Goal: Check status: Check status

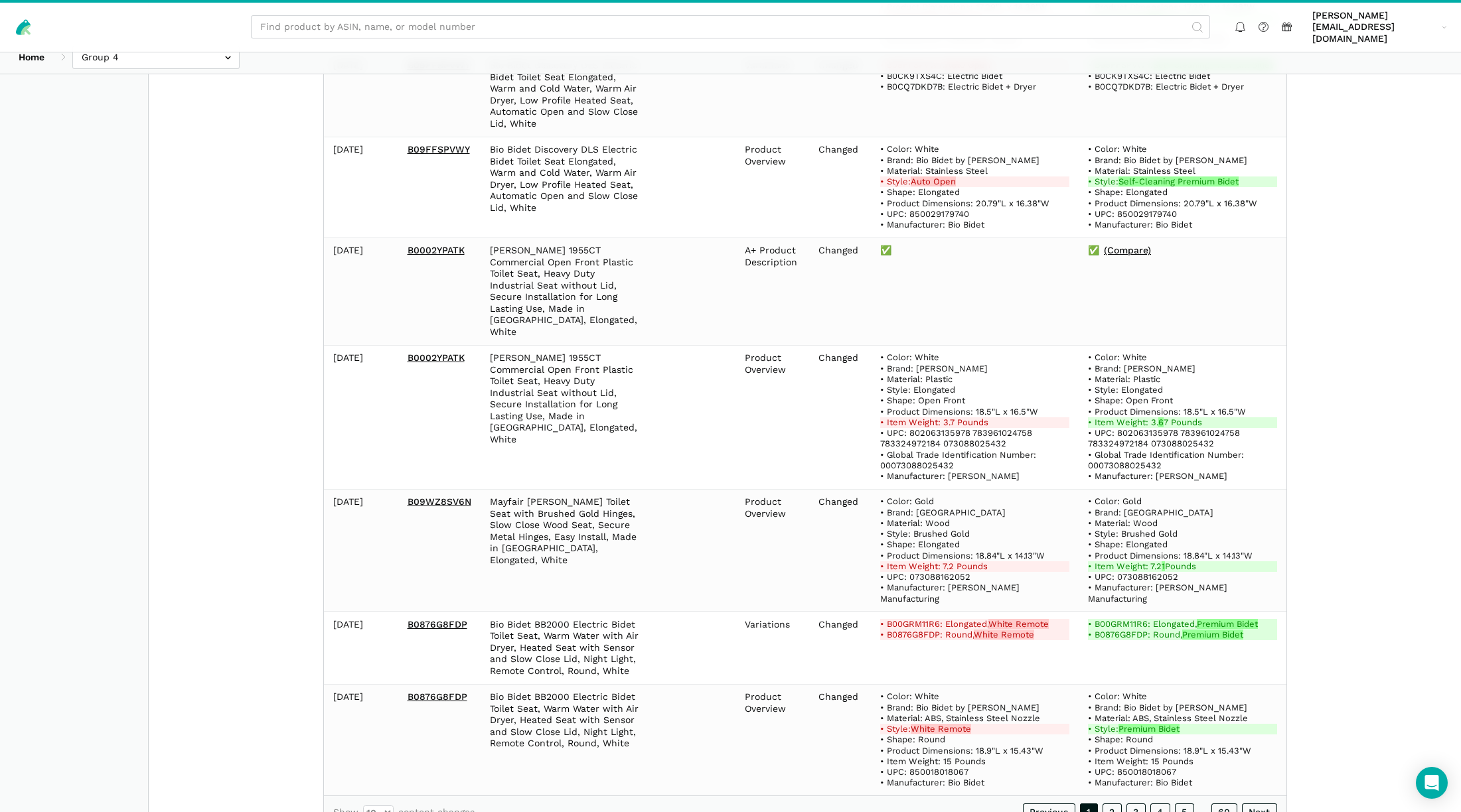
scroll to position [838, 0]
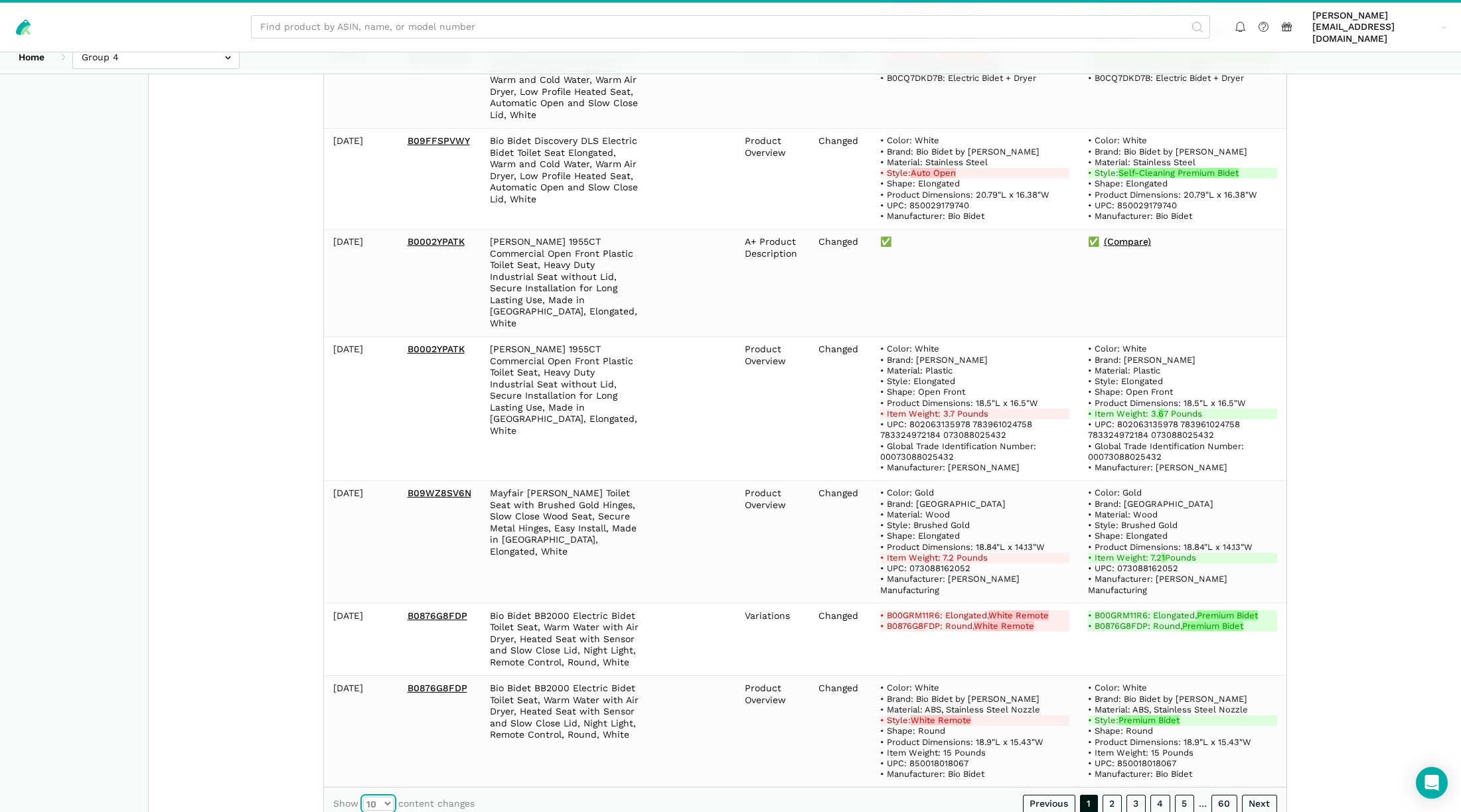
click at [388, 797] on select "10 25 50 100" at bounding box center [379, 804] width 31 height 14
select select "100"
click at [363, 797] on select "10 25 50 100" at bounding box center [379, 804] width 31 height 14
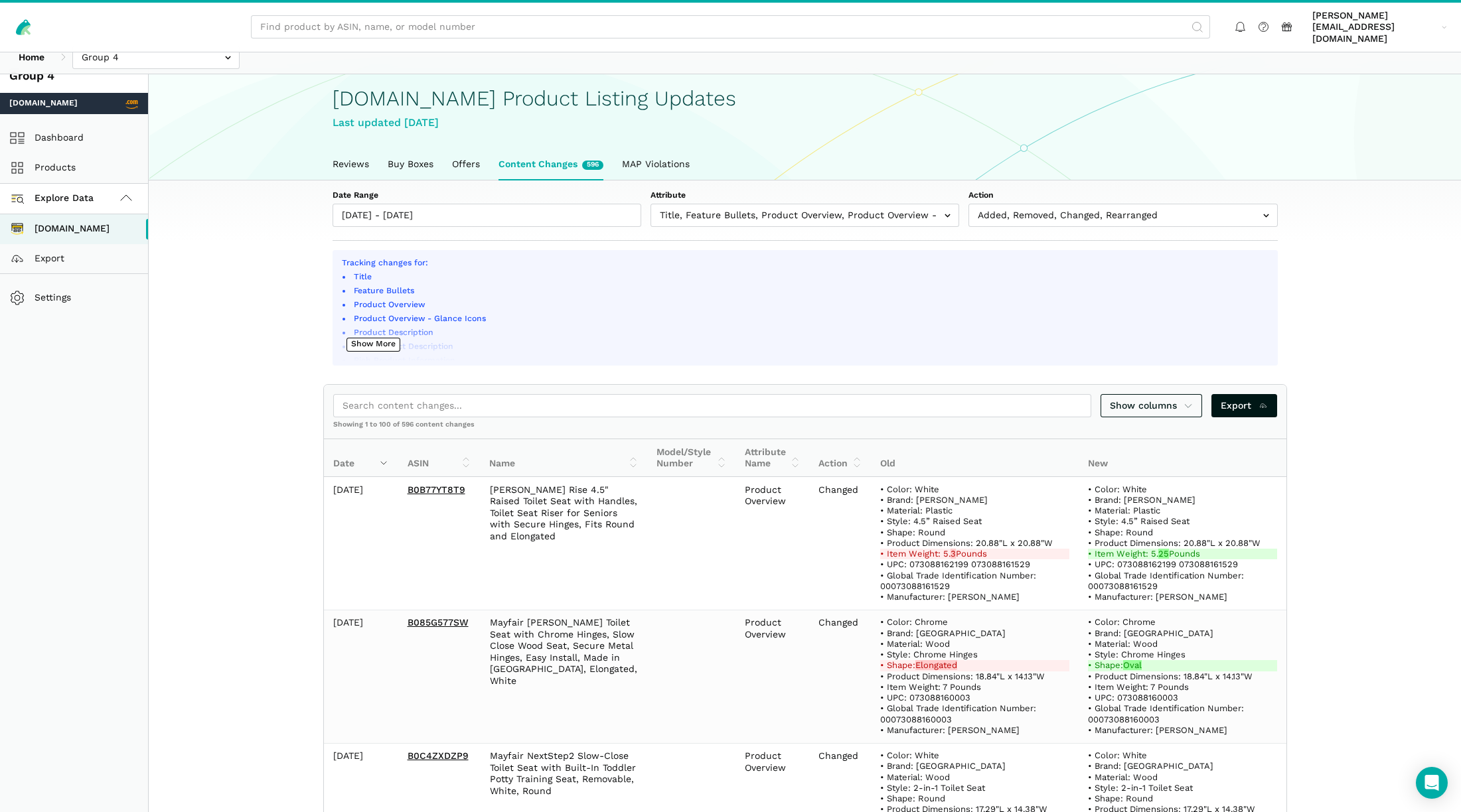
scroll to position [29, 0]
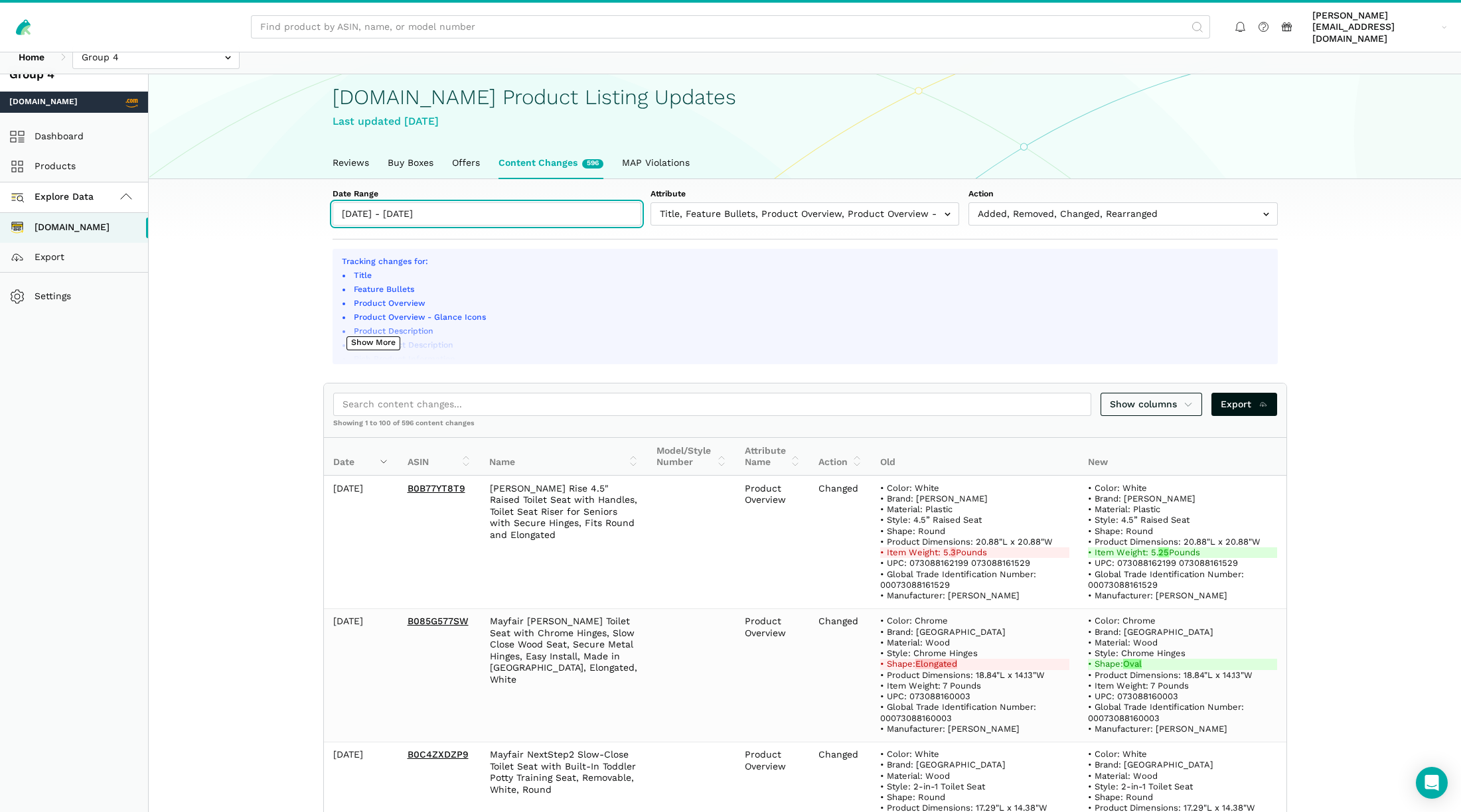
type input "[DATE]"
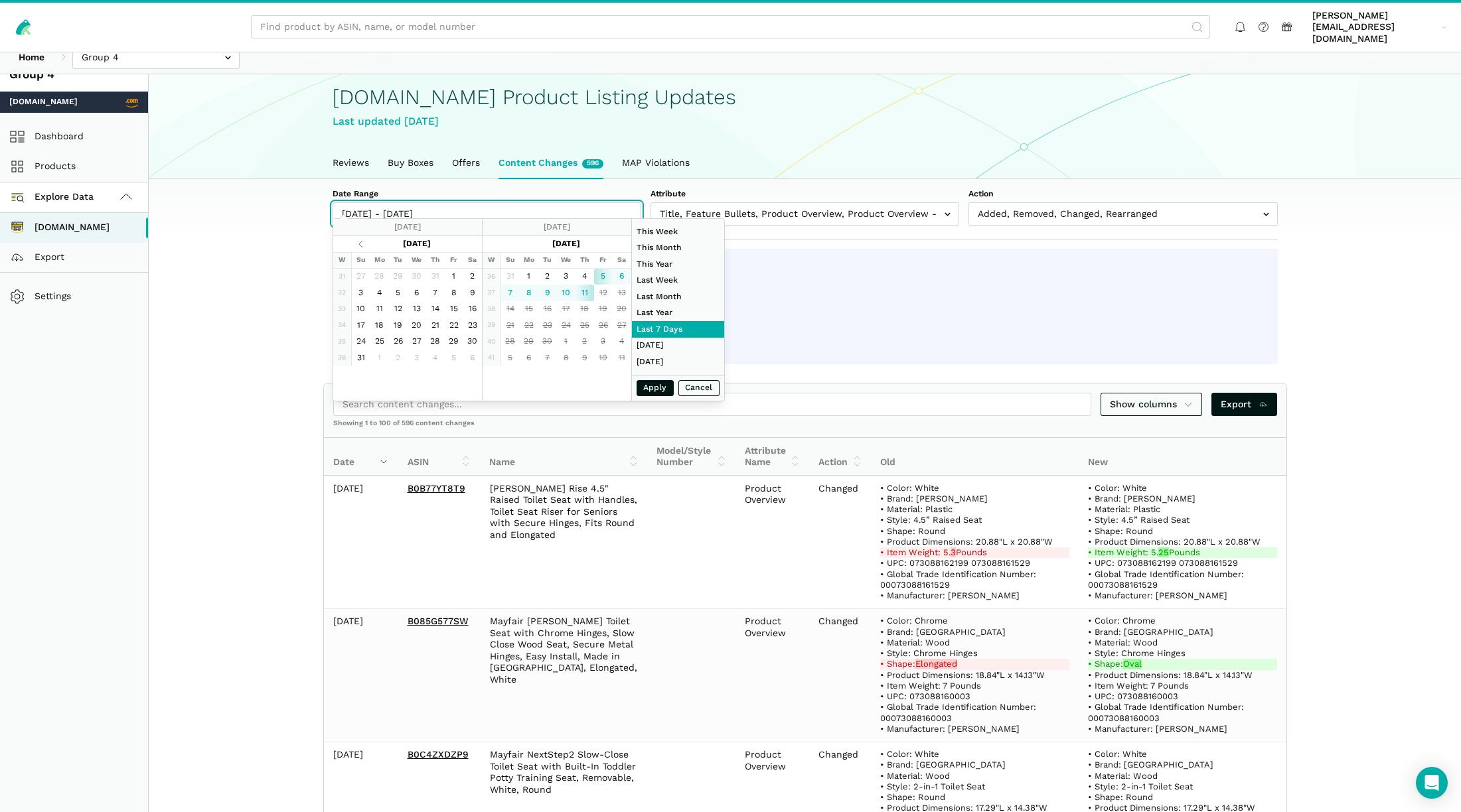
drag, startPoint x: 365, startPoint y: 200, endPoint x: 365, endPoint y: 214, distance: 14.0
click at [365, 202] on input "[DATE] - [DATE]" at bounding box center [486, 214] width 308 height 23
type input "09//2025 - [DATE]"
type input "[DATE]"
type input "[DATE] - [DATE]"
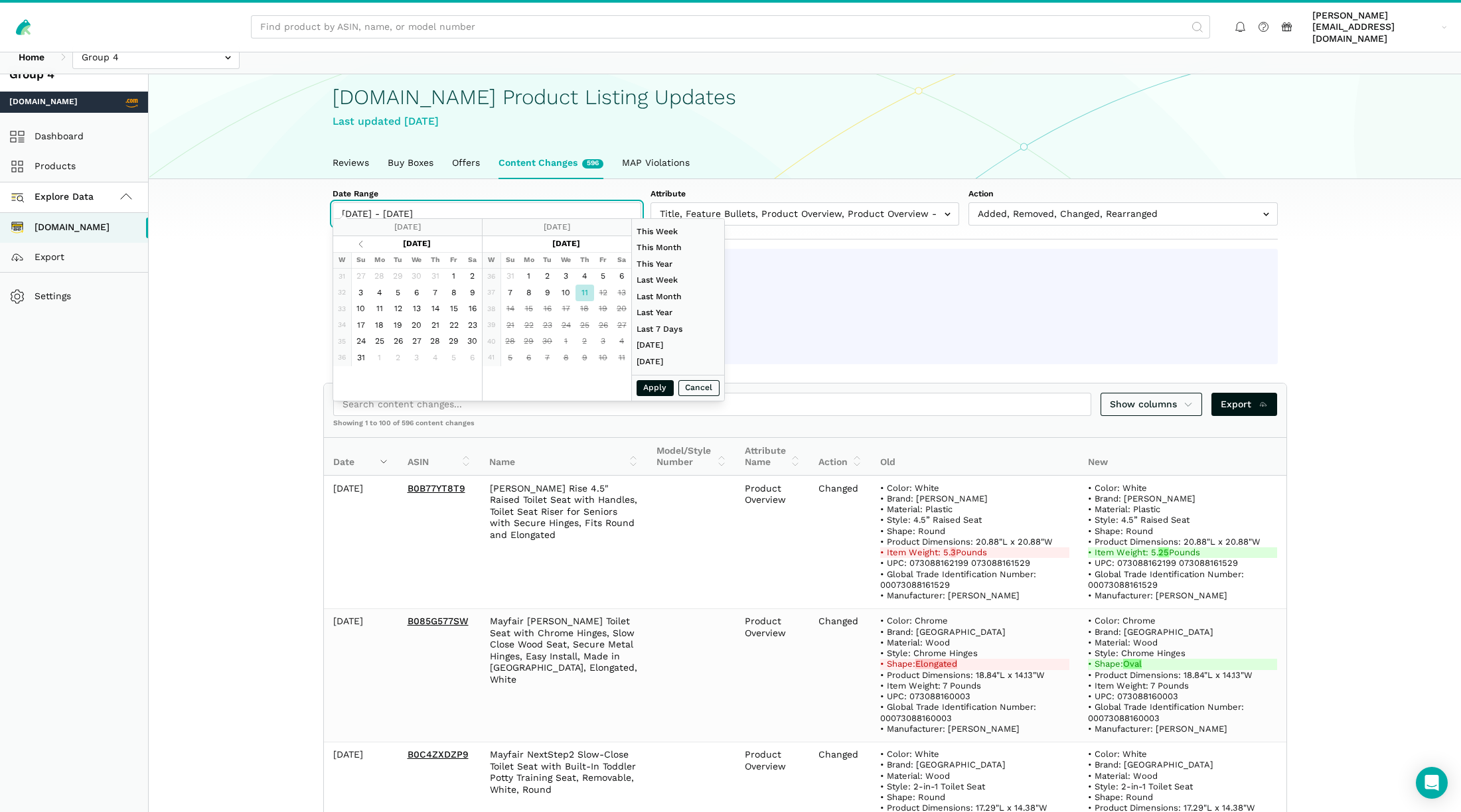
type input "[DATE]"
type input "[DATE] - [DATE]"
type input "[DATE]"
type input "[DATE] - [DATE]"
click at [655, 387] on button "Apply" at bounding box center [656, 388] width 37 height 16
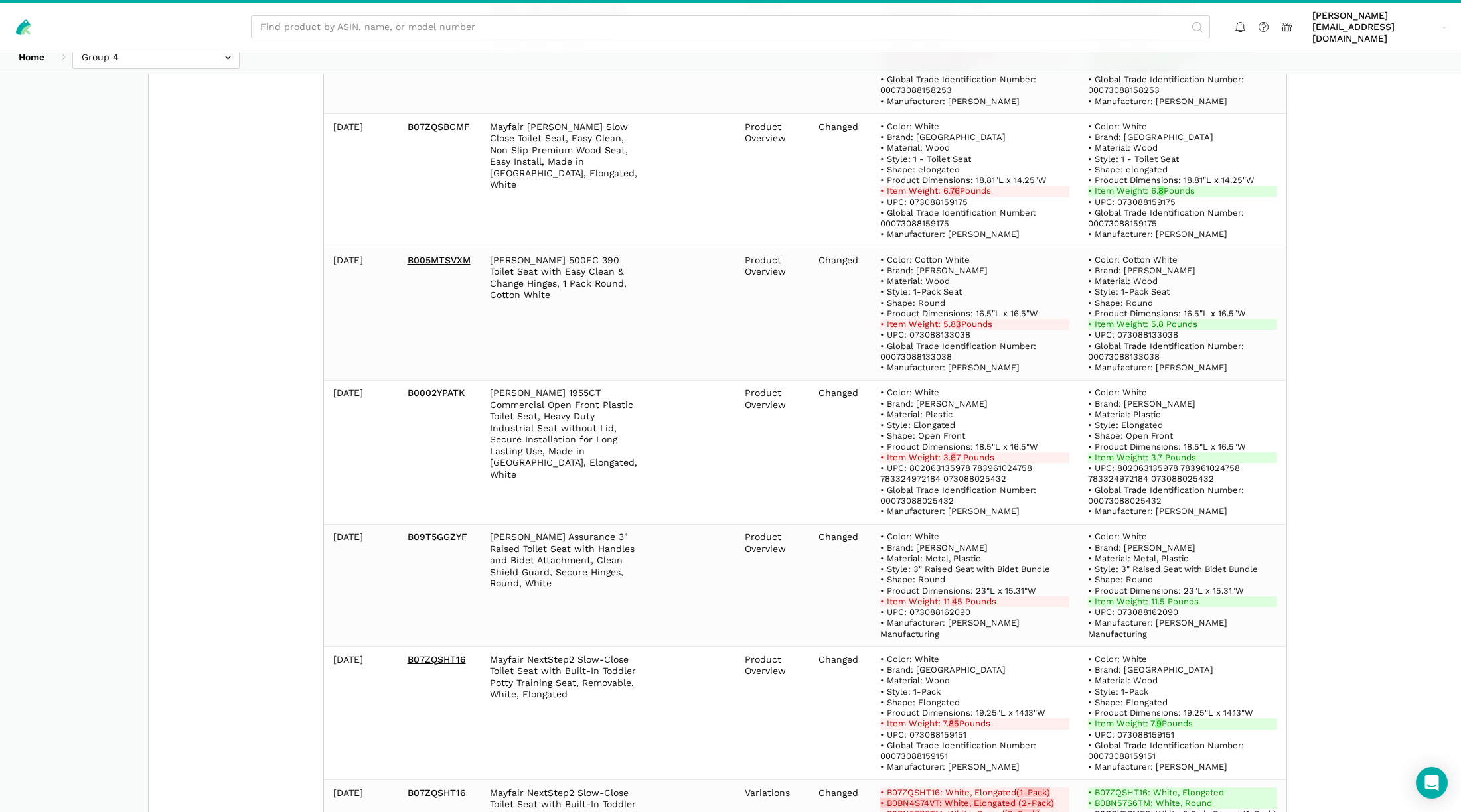
scroll to position [11469, 0]
